Goal: Information Seeking & Learning: Check status

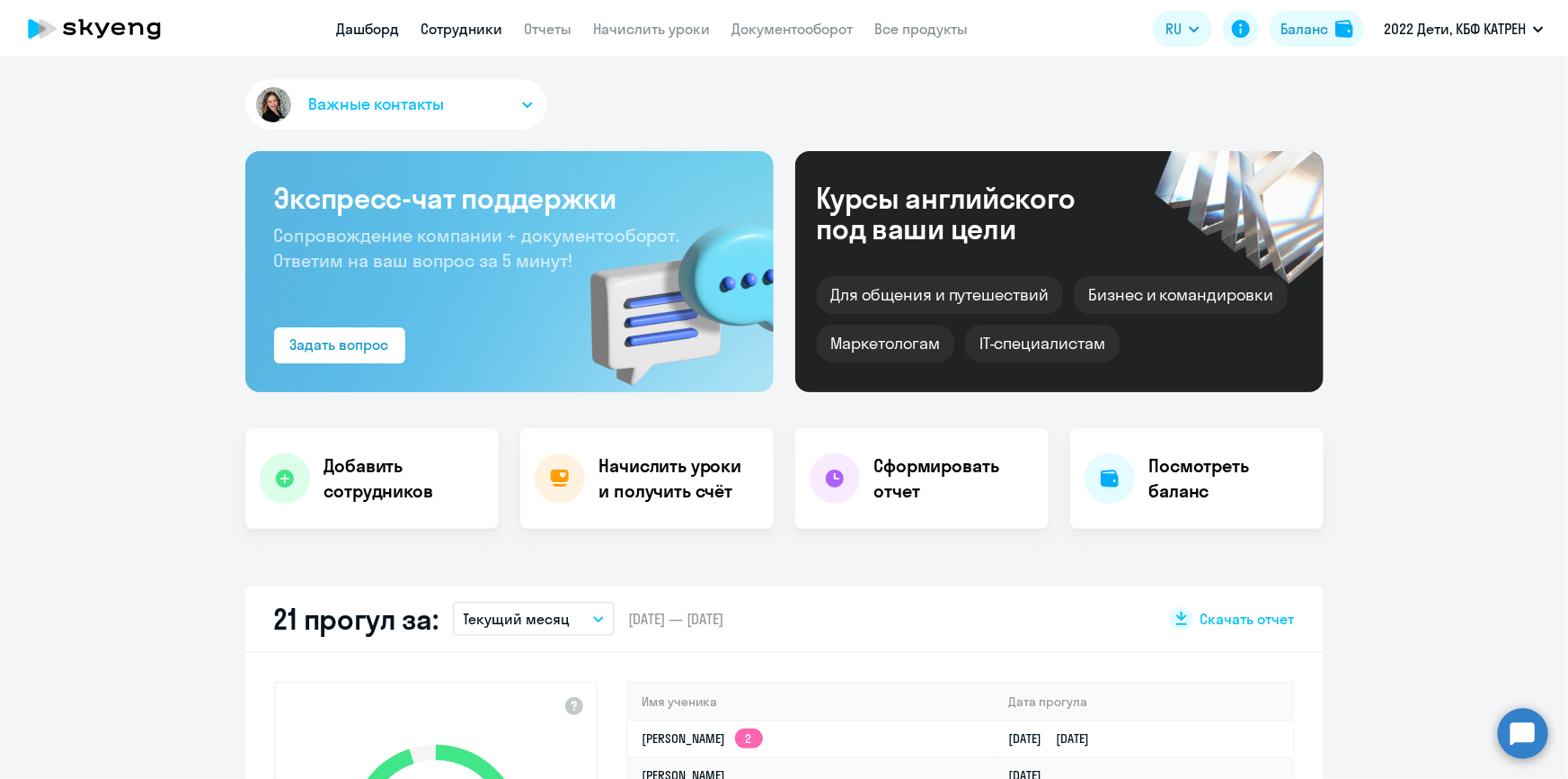
click at [429, 26] on link "Сотрудники" at bounding box center [462, 29] width 82 height 18
select select "30"
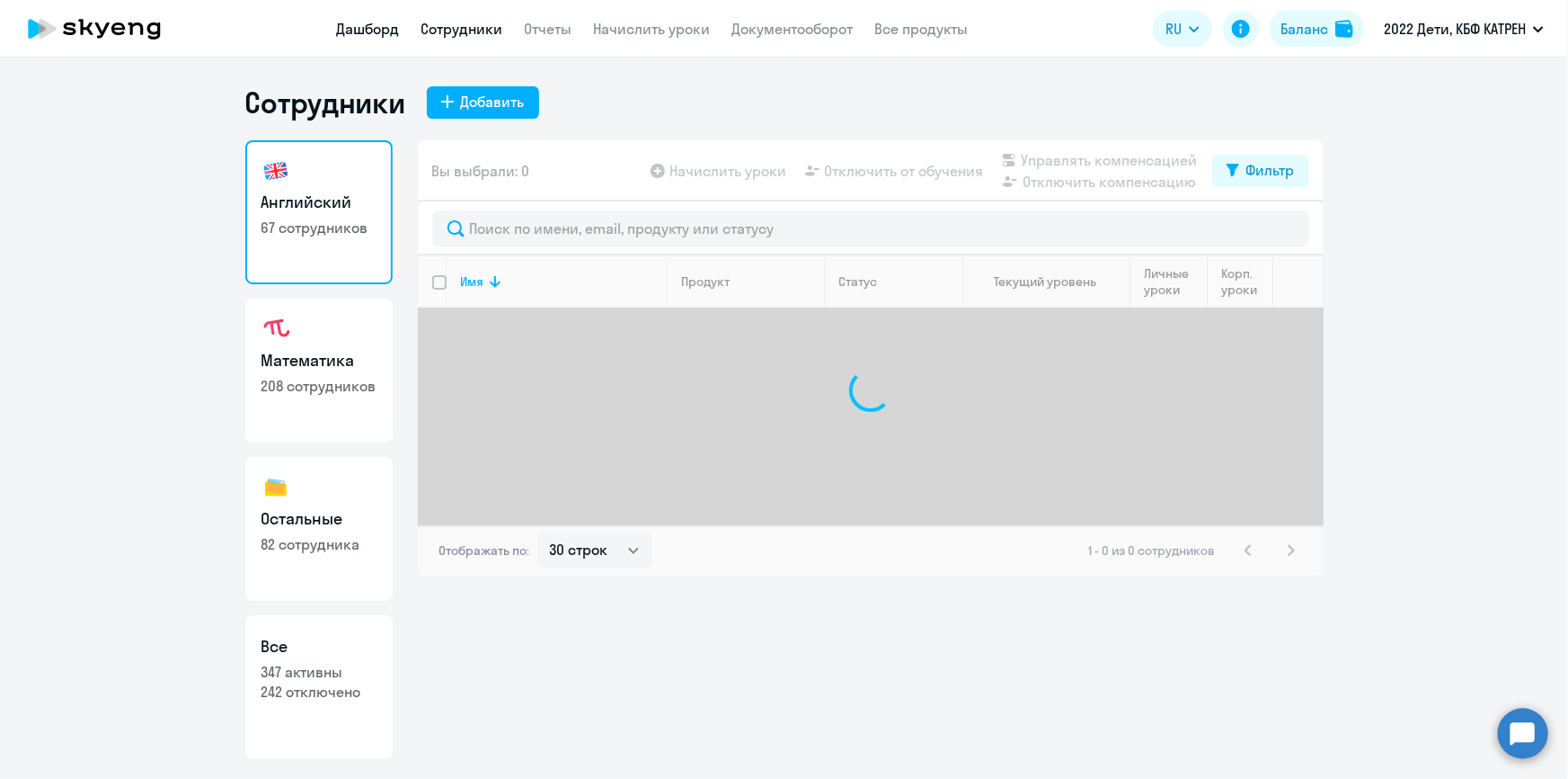
click at [378, 27] on link "Дашборд" at bounding box center [369, 29] width 63 height 18
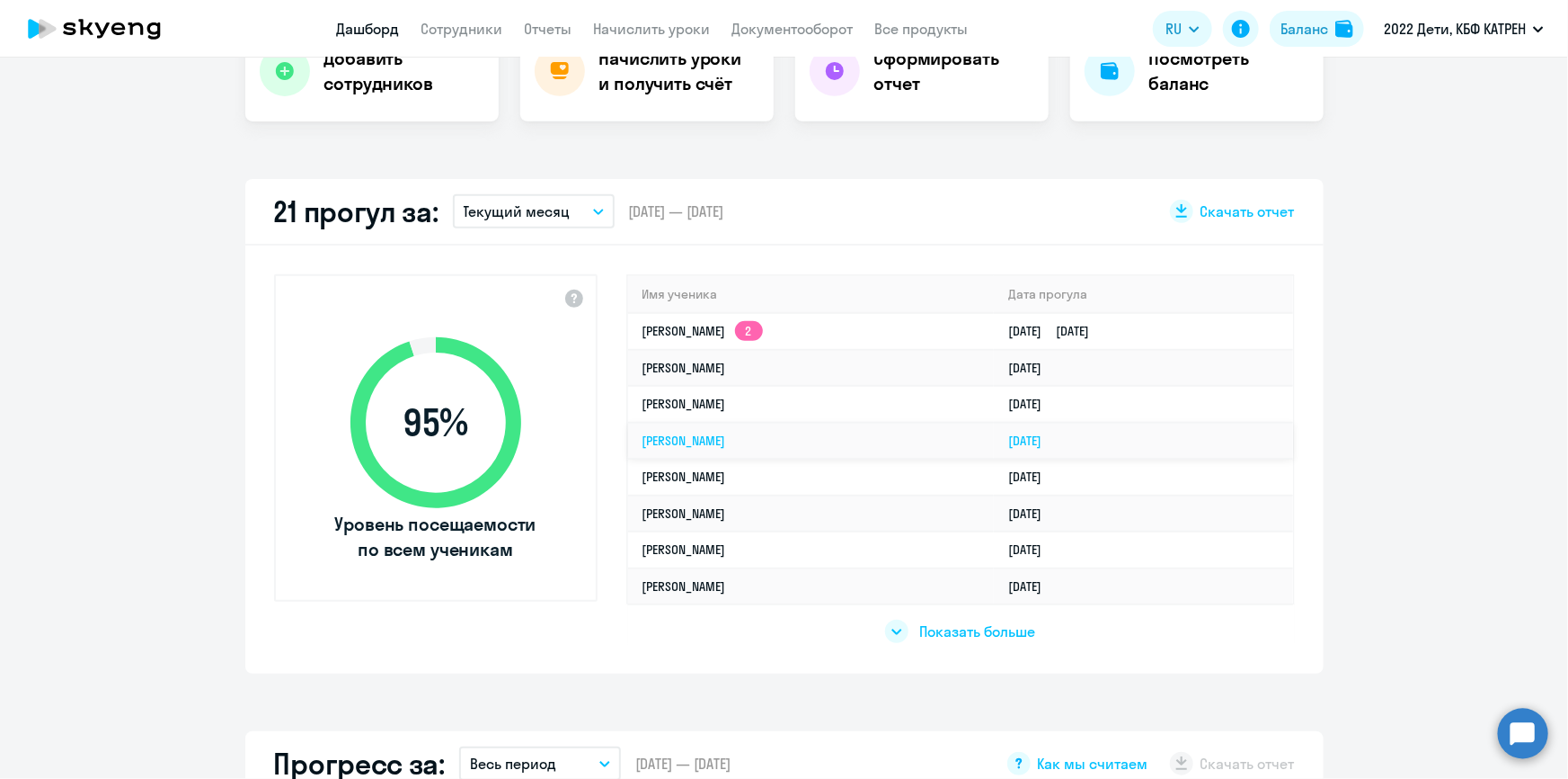
scroll to position [408, 0]
select select "30"
click at [924, 631] on span "Показать больше" at bounding box center [976, 631] width 116 height 20
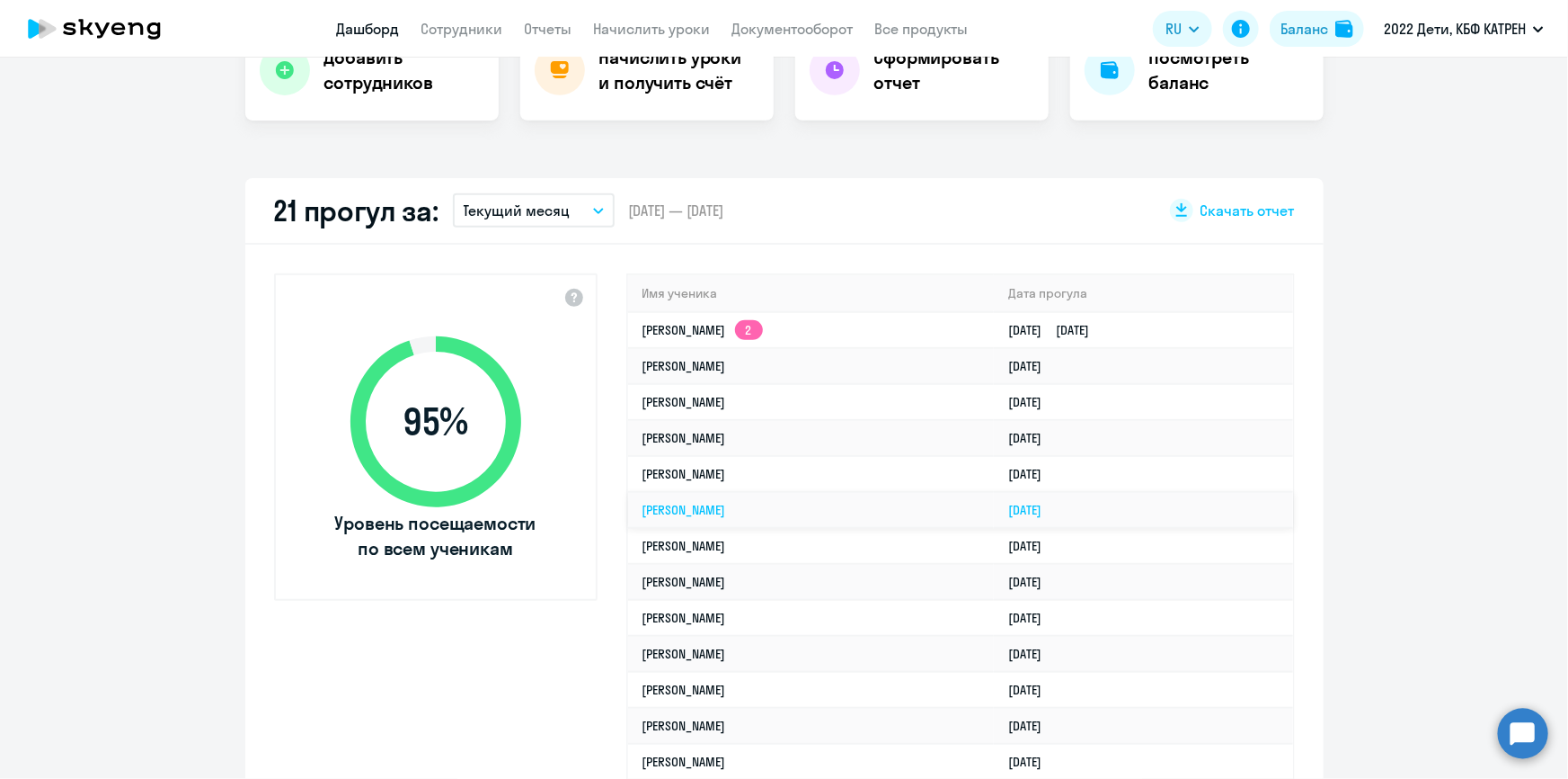
drag, startPoint x: 784, startPoint y: 504, endPoint x: 781, endPoint y: 476, distance: 28.2
click at [726, 504] on link "[PERSON_NAME]" at bounding box center [685, 510] width 83 height 16
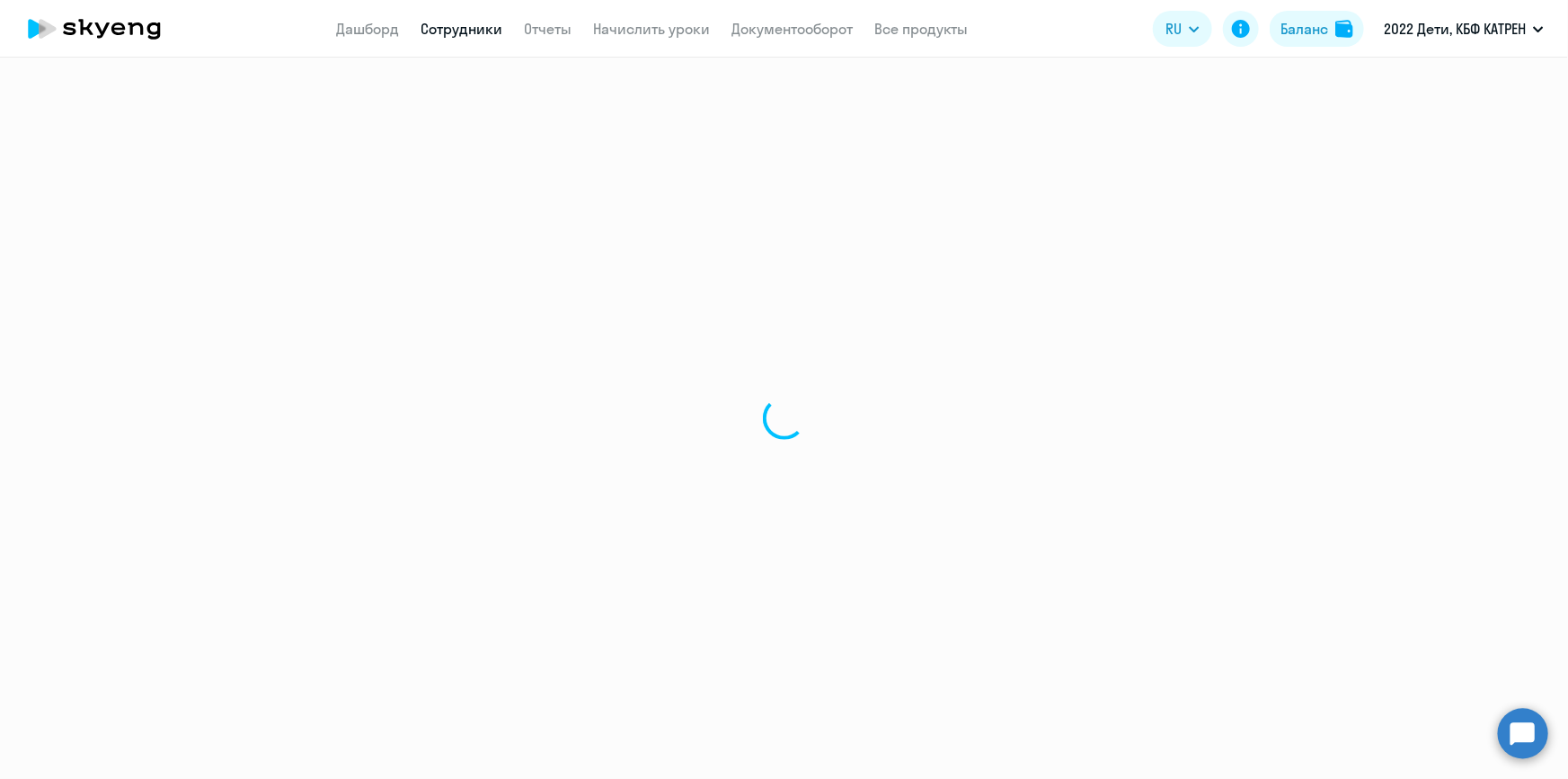
select select "others"
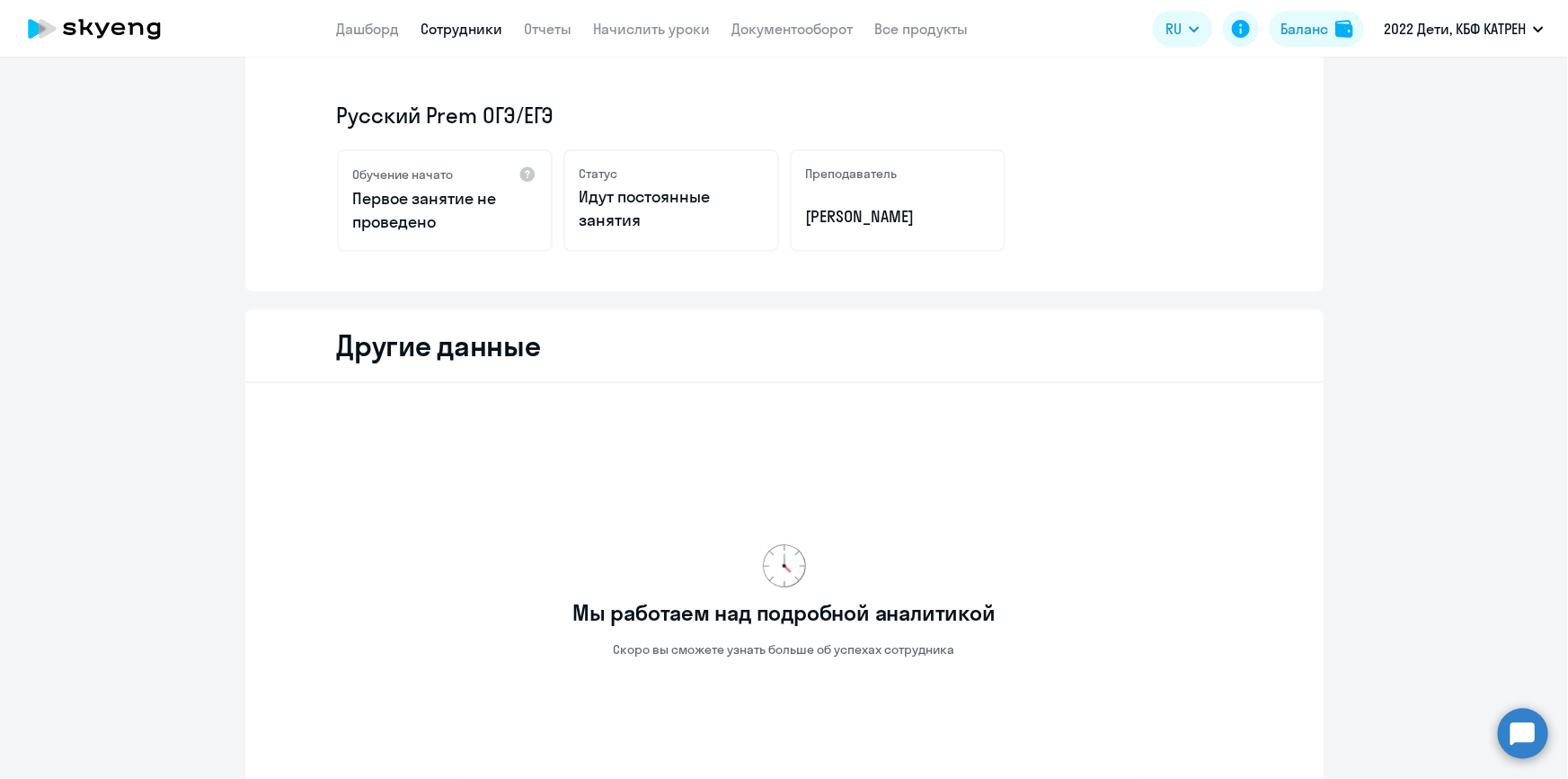
scroll to position [476, 0]
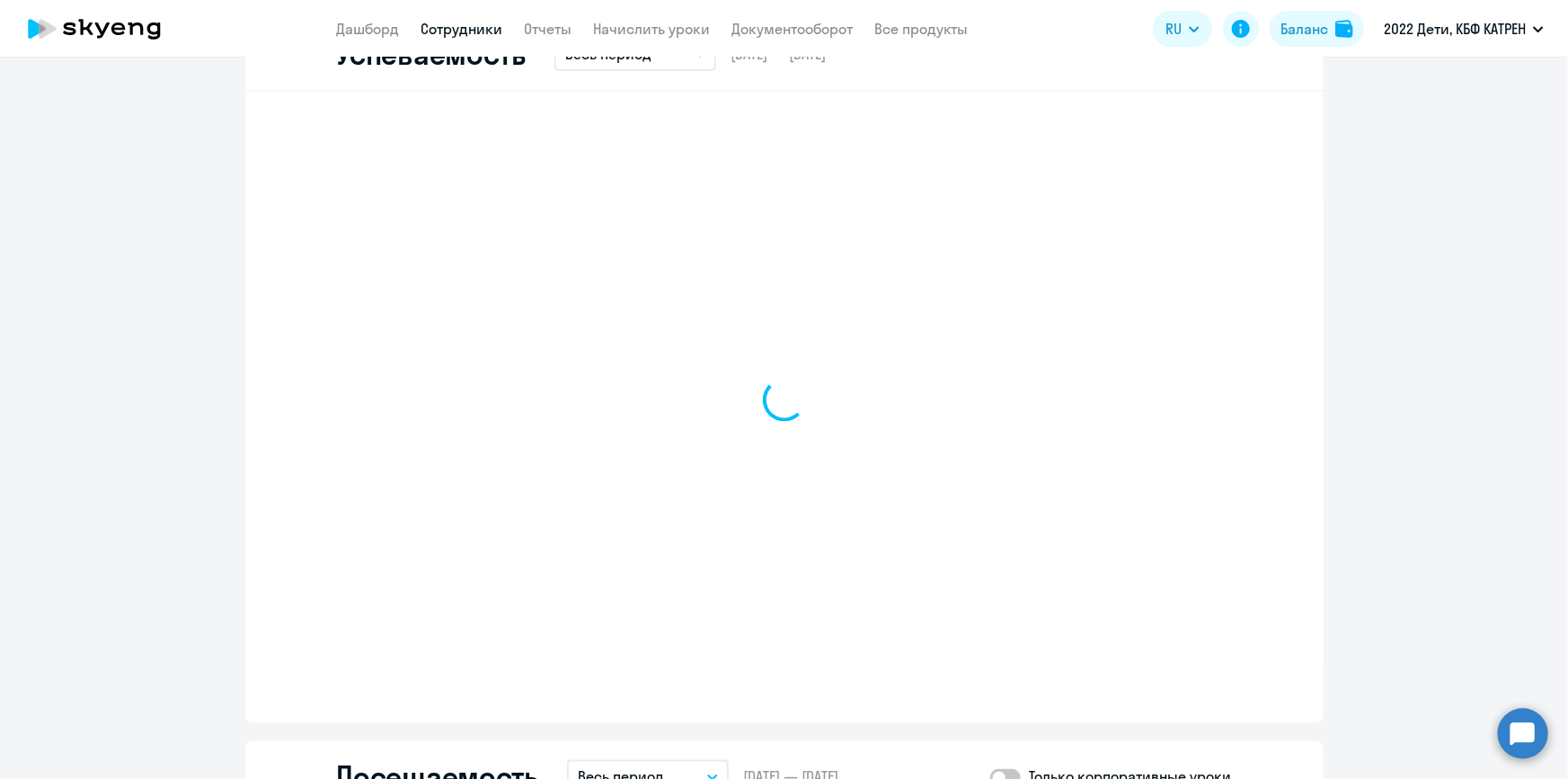
scroll to position [1785, 0]
